Goal: Task Accomplishment & Management: Manage account settings

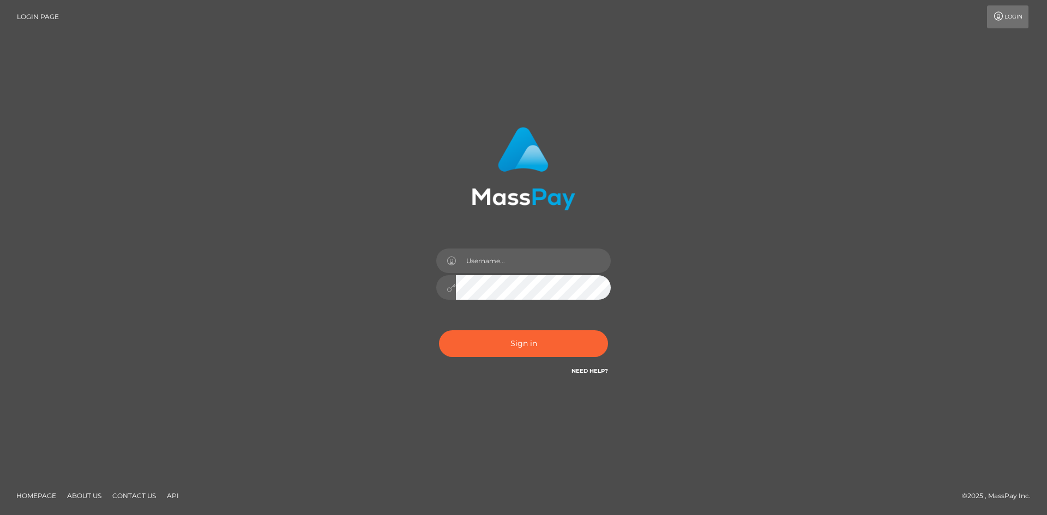
click at [430, 192] on div at bounding box center [524, 165] width 286 height 92
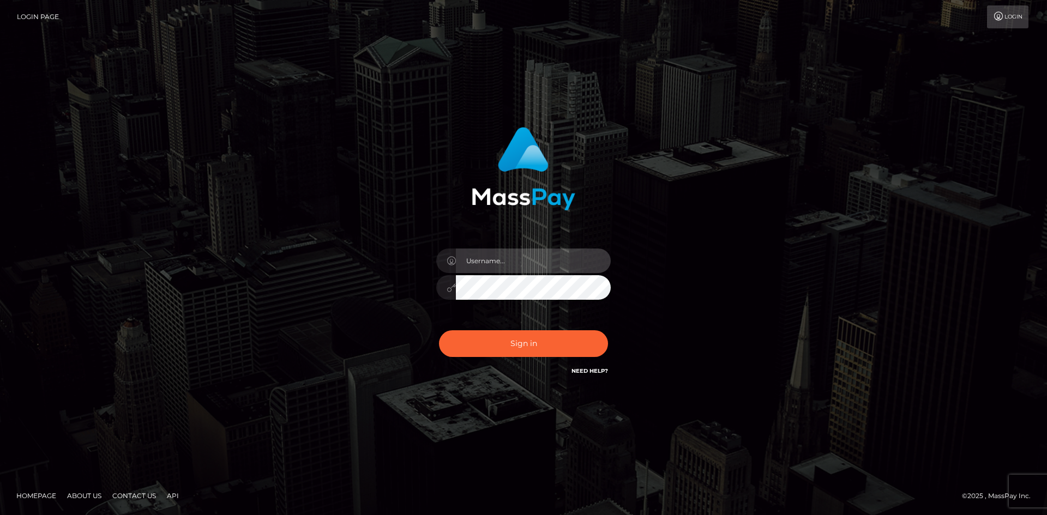
type input "knap.greatlife"
click at [536, 260] on input "knap.greatlife" at bounding box center [533, 261] width 155 height 25
checkbox input "true"
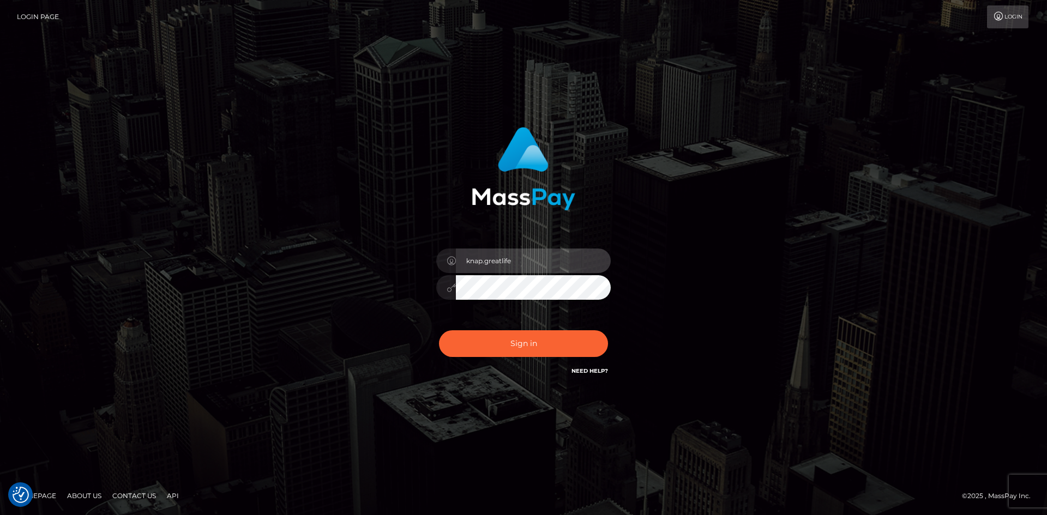
checkbox input "true"
click at [515, 329] on div "Sign in Need Help?" at bounding box center [523, 348] width 191 height 49
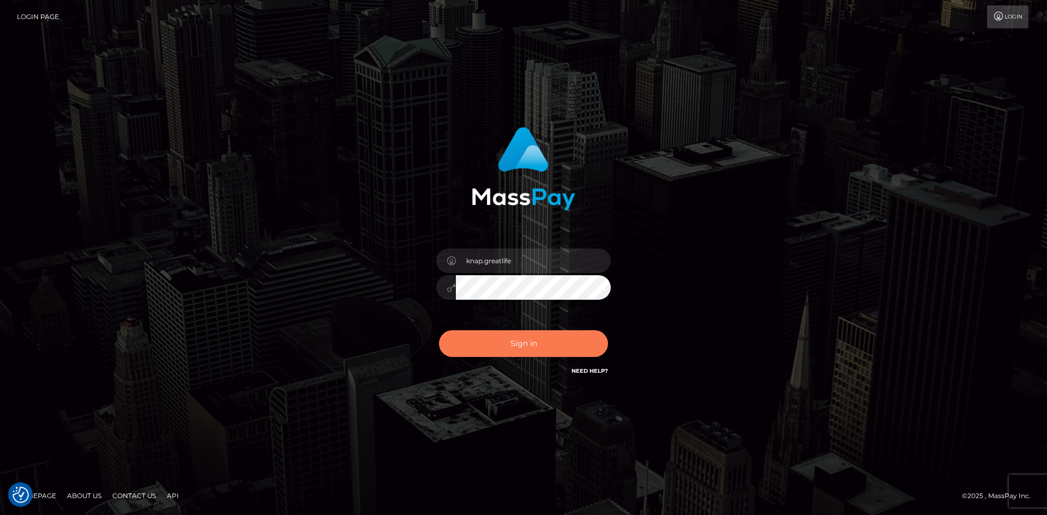
drag, startPoint x: 520, startPoint y: 341, endPoint x: 515, endPoint y: 344, distance: 5.6
click at [520, 342] on button "Sign in" at bounding box center [523, 344] width 169 height 27
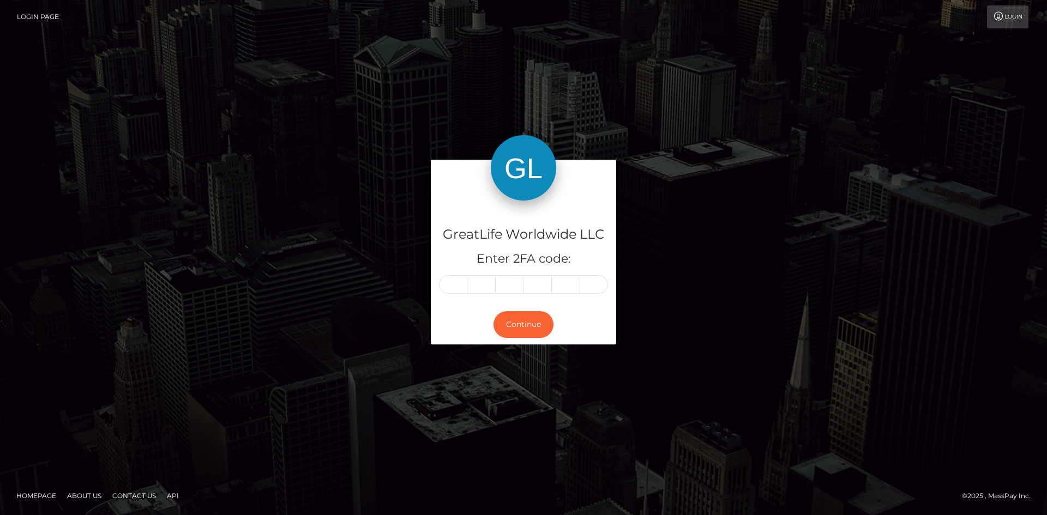
click at [371, 275] on div "GreatLife Worldwide LLC Enter 2FA code: Continue" at bounding box center [524, 258] width 622 height 196
